Goal: Information Seeking & Learning: Check status

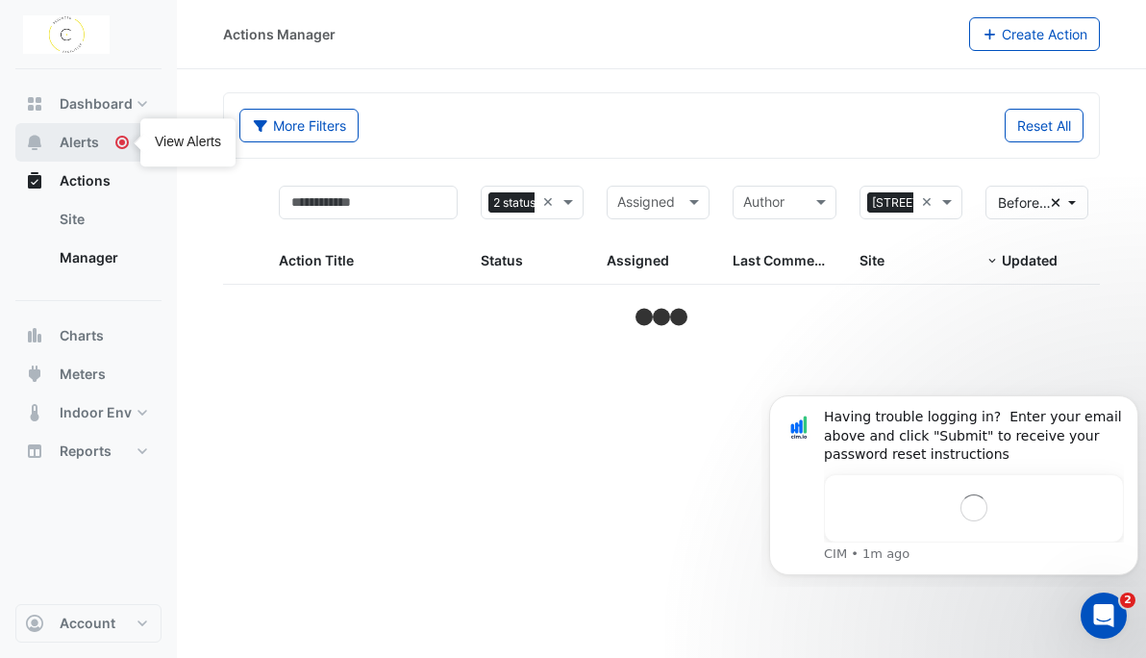
click at [112, 137] on button "Alerts" at bounding box center [88, 142] width 146 height 38
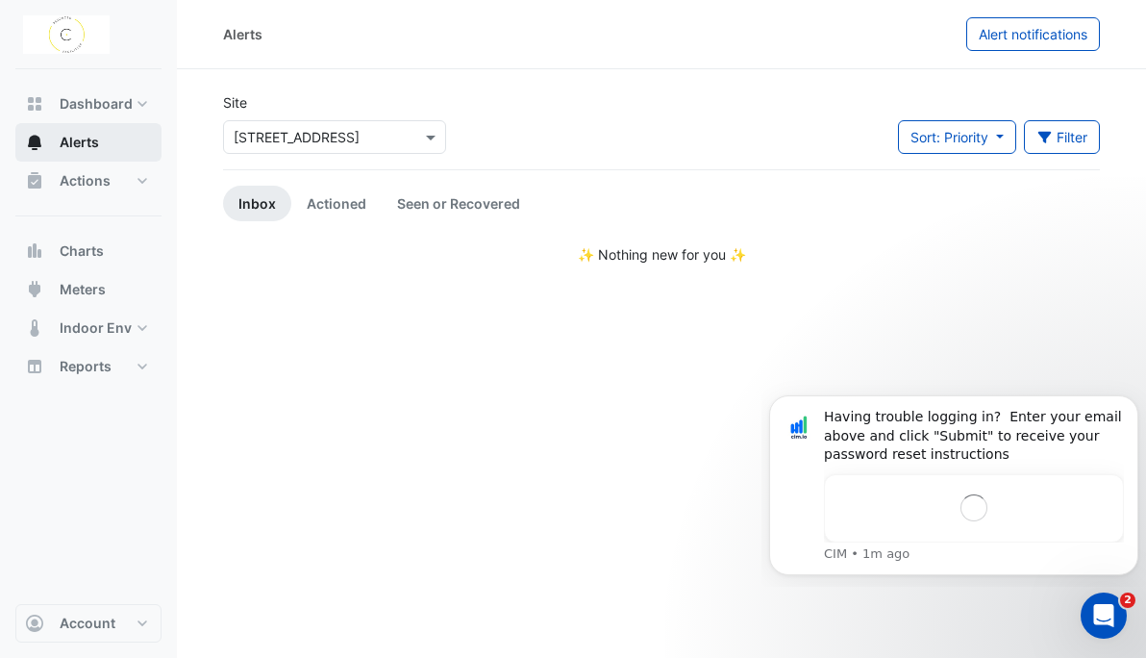
click at [112, 137] on button "Alerts" at bounding box center [88, 142] width 146 height 38
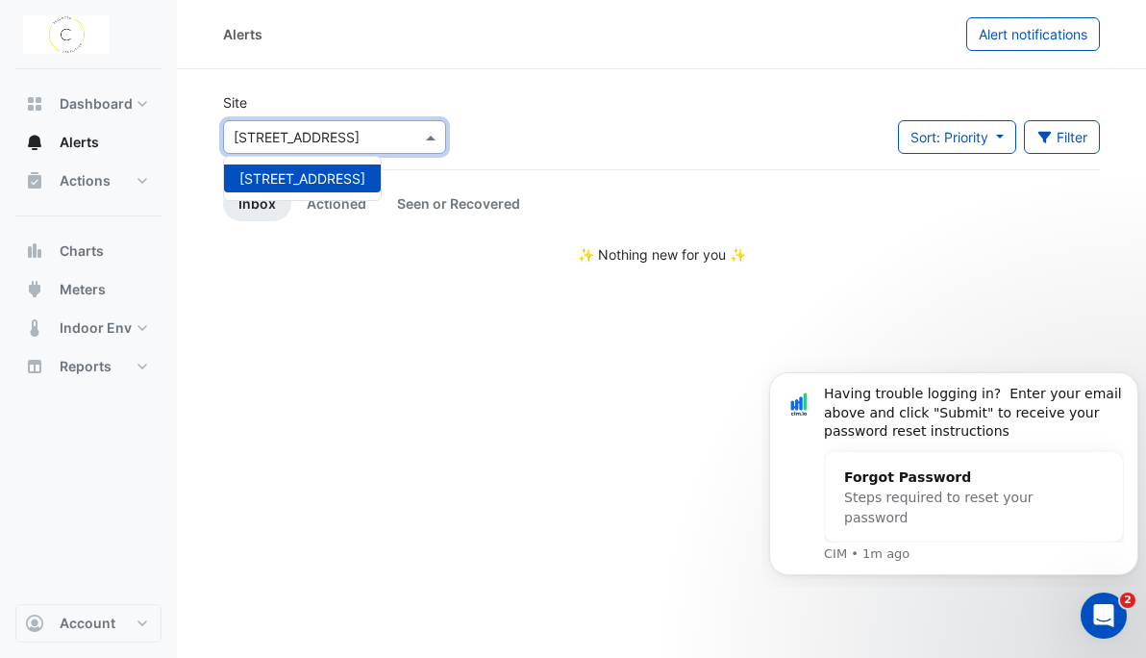
click at [411, 132] on div at bounding box center [334, 137] width 221 height 22
click at [136, 182] on button "Actions" at bounding box center [88, 181] width 146 height 38
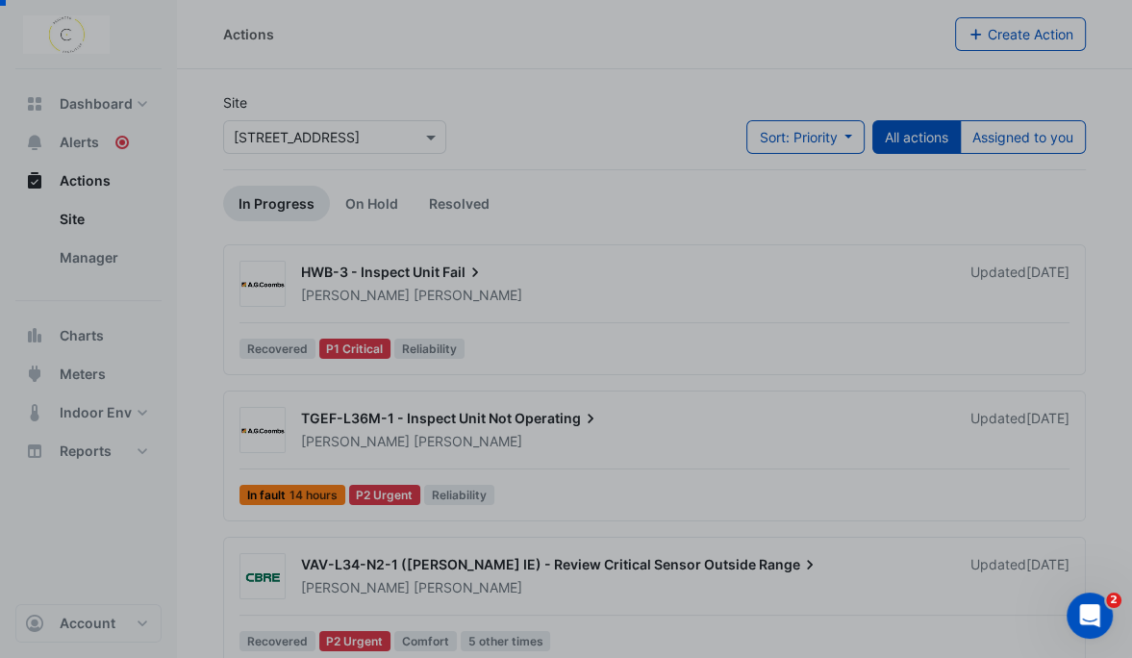
click at [130, 37] on div "CIM from CIM" at bounding box center [138, 52] width 192 height 31
click at [68, 34] on div "CIM from CIM" at bounding box center [149, 53] width 261 height 62
click at [122, 106] on div "Alert is currently still in fault" at bounding box center [149, 101] width 261 height 35
click at [81, 186] on div "Product tour overlay" at bounding box center [566, 329] width 1132 height 658
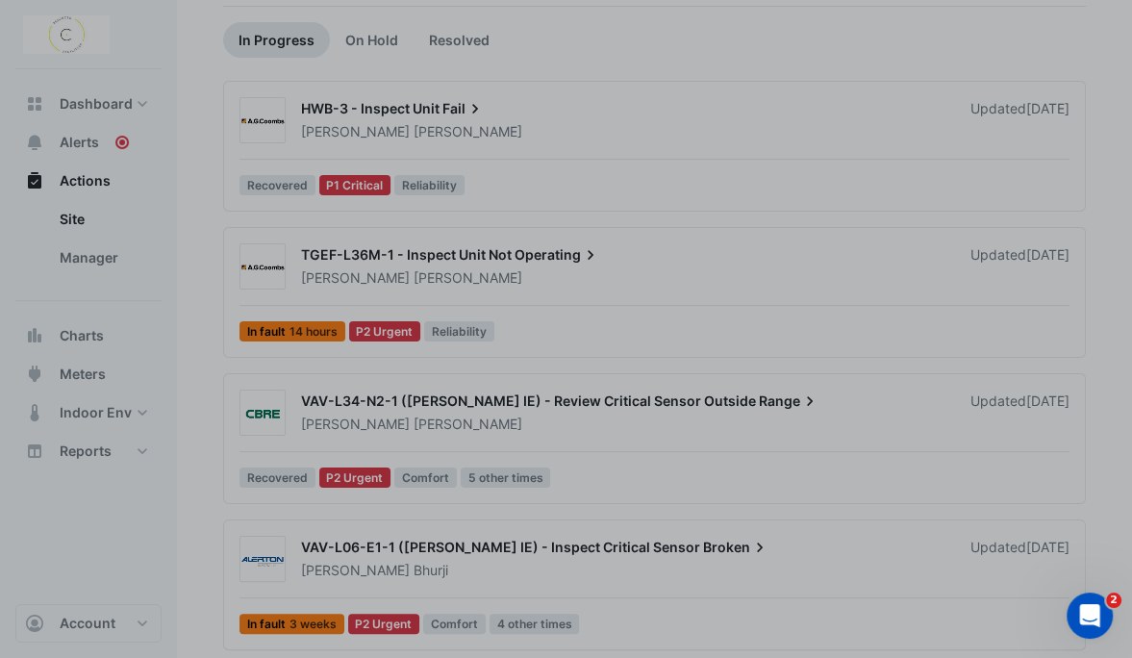
scroll to position [164, 0]
click at [72, 212] on div "Product tour overlay" at bounding box center [566, 329] width 1132 height 658
click at [96, 175] on div "Product tour overlay" at bounding box center [566, 329] width 1132 height 658
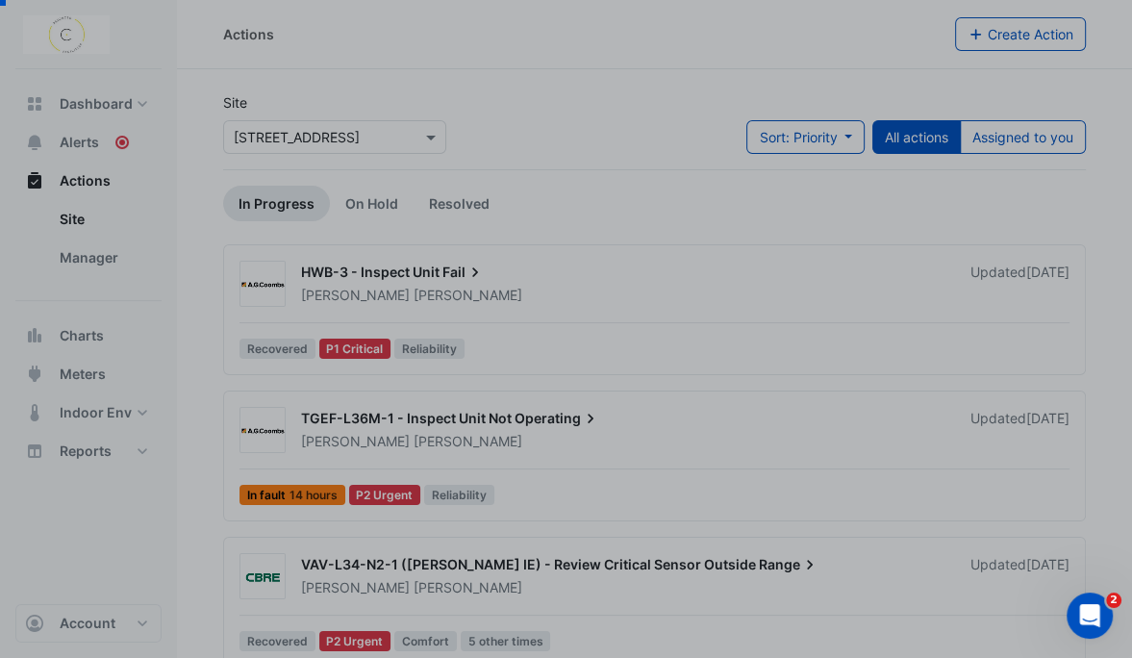
click at [918, 142] on div "Product tour overlay" at bounding box center [566, 329] width 1132 height 658
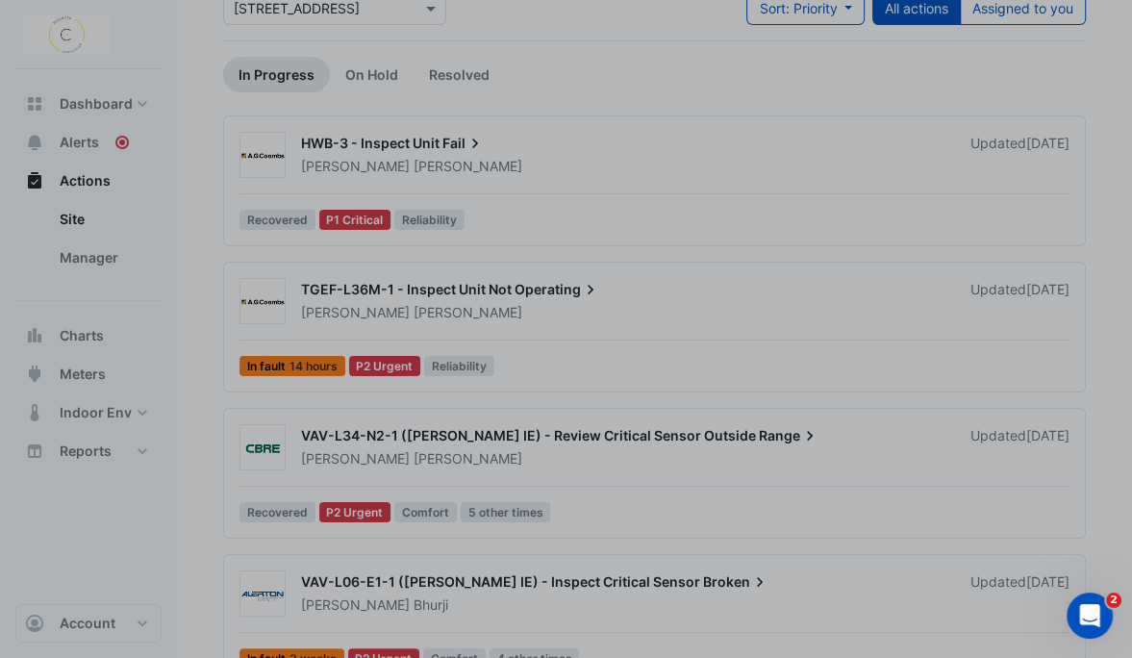
scroll to position [164, 0]
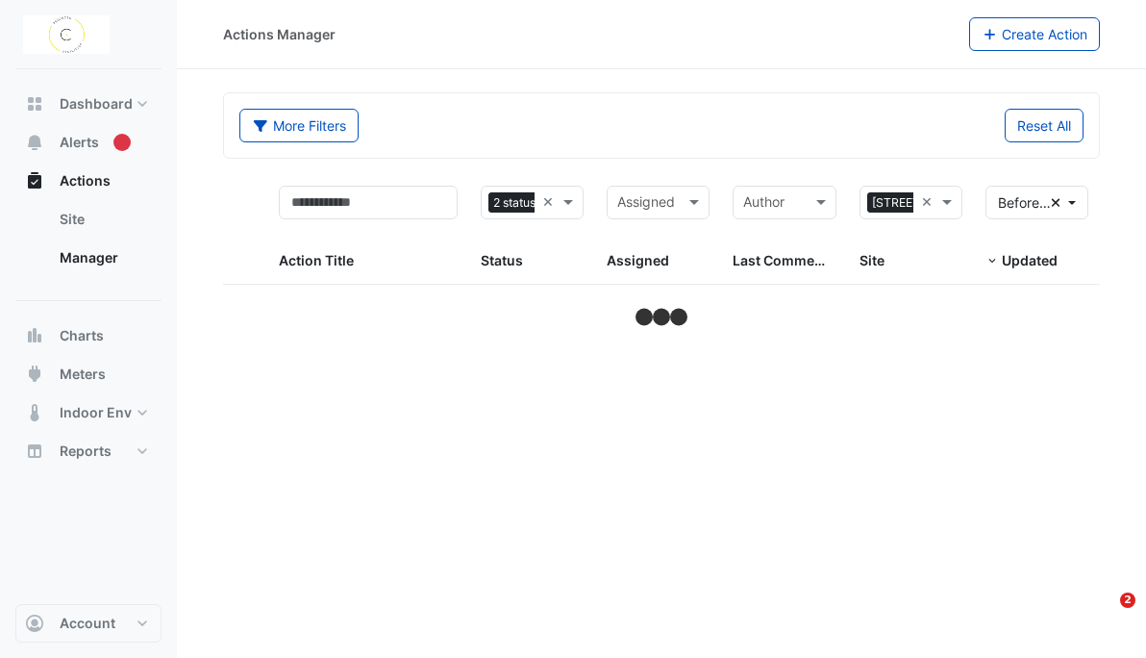
select select "**"
